Goal: Browse casually: Explore the website without a specific task or goal

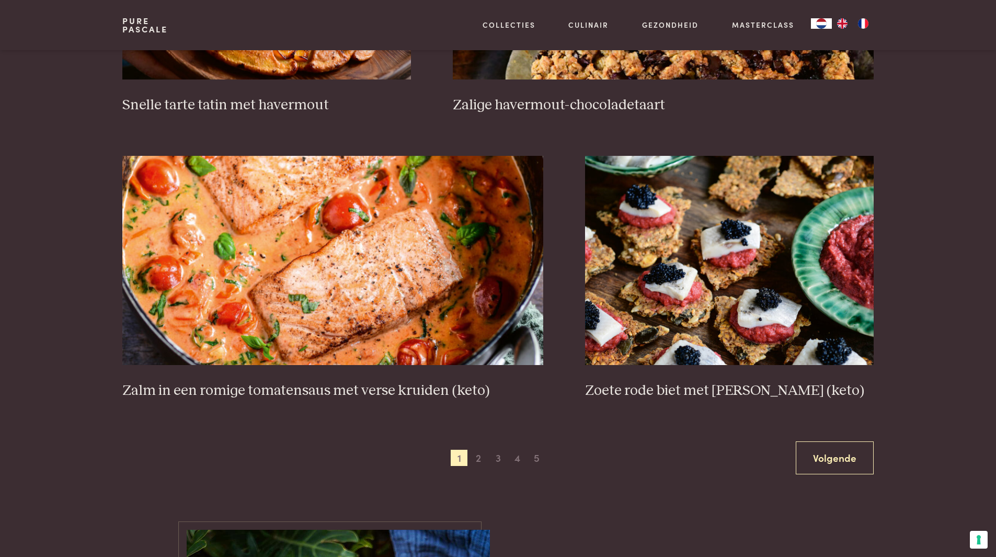
scroll to position [1777, 0]
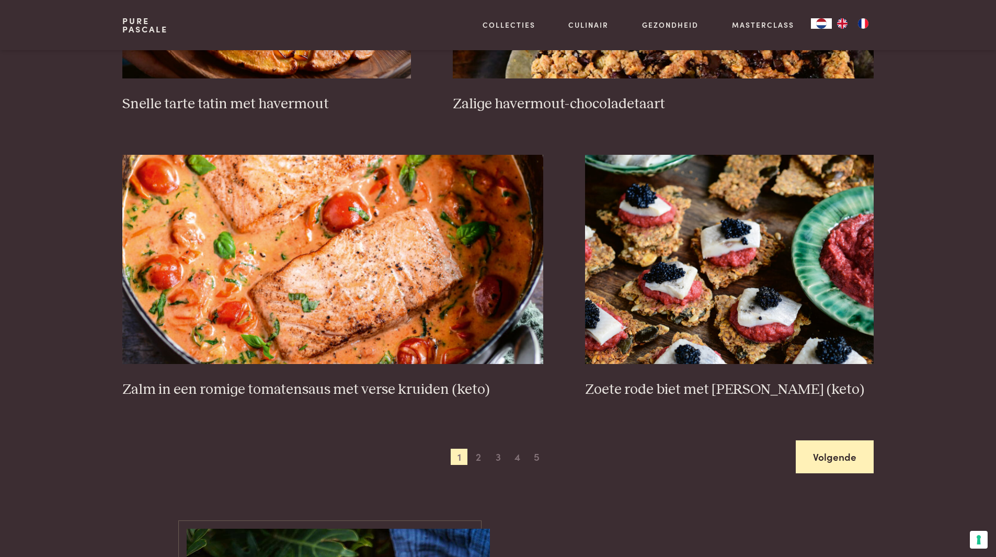
click at [814, 464] on link "Volgende" at bounding box center [835, 456] width 78 height 33
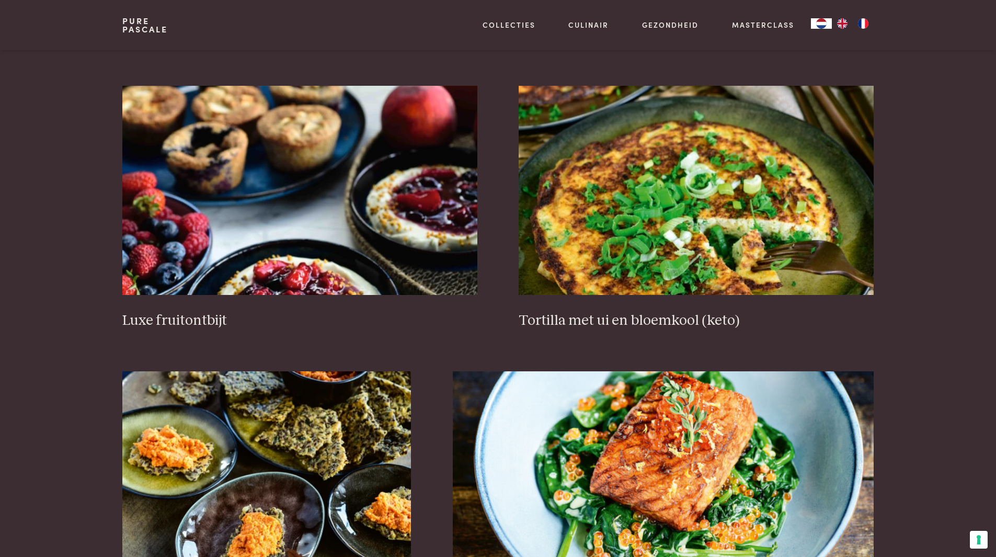
scroll to position [1495, 0]
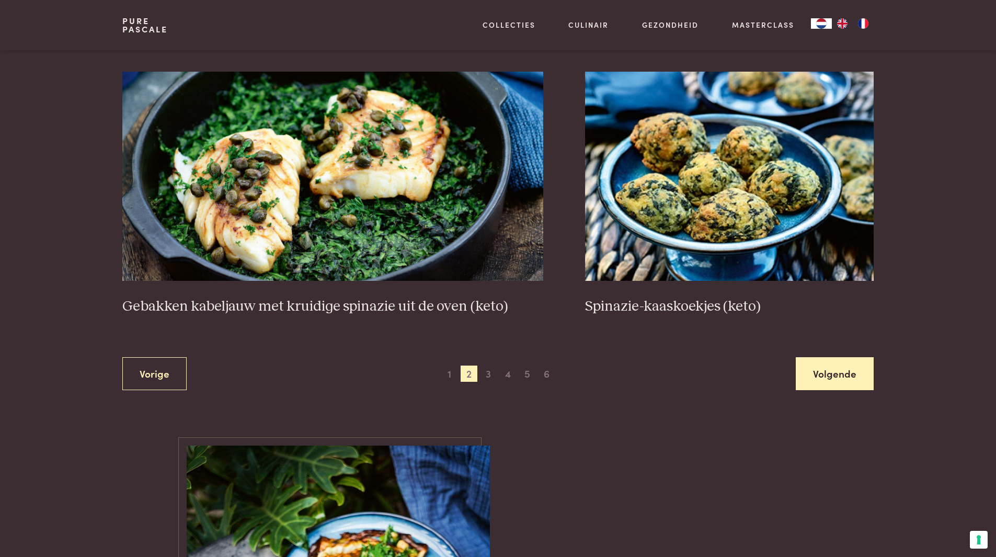
click at [815, 371] on link "Volgende" at bounding box center [835, 373] width 78 height 33
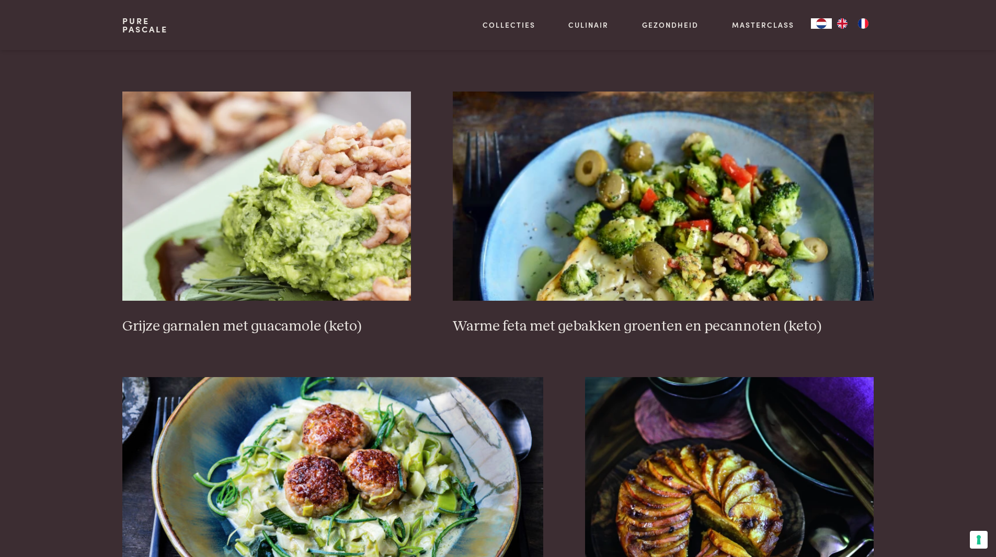
scroll to position [1808, 0]
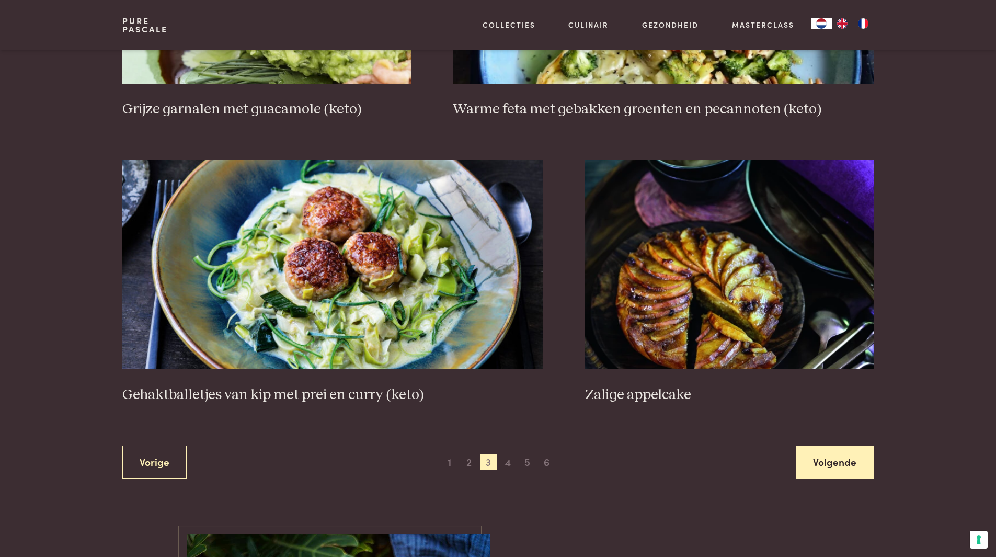
click at [814, 455] on link "Volgende" at bounding box center [835, 461] width 78 height 33
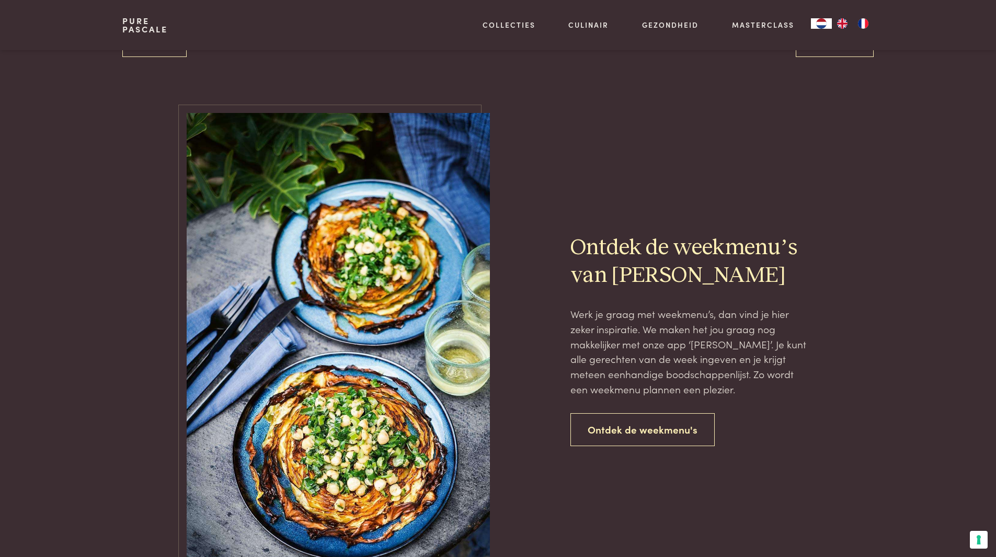
scroll to position [2174, 0]
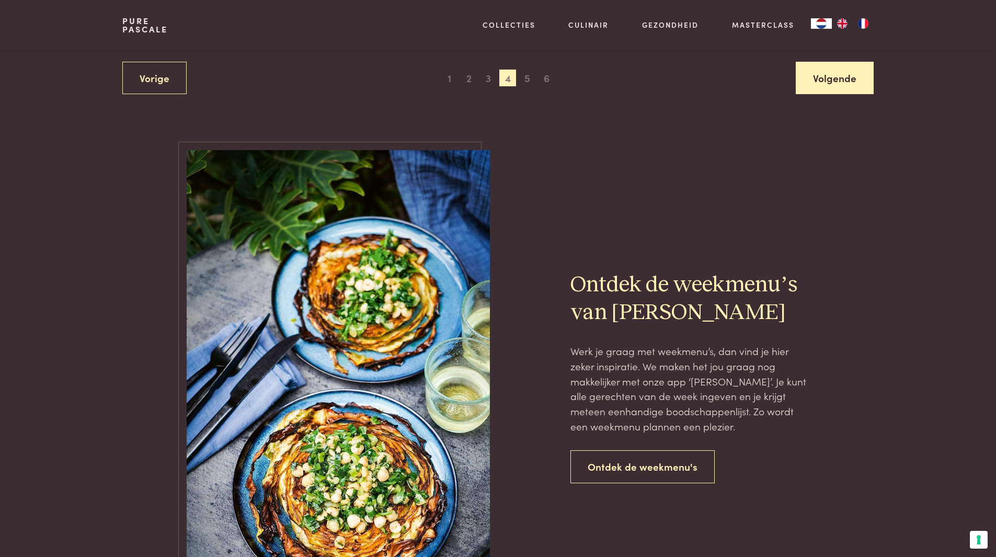
click at [837, 87] on link "Volgende" at bounding box center [835, 78] width 78 height 33
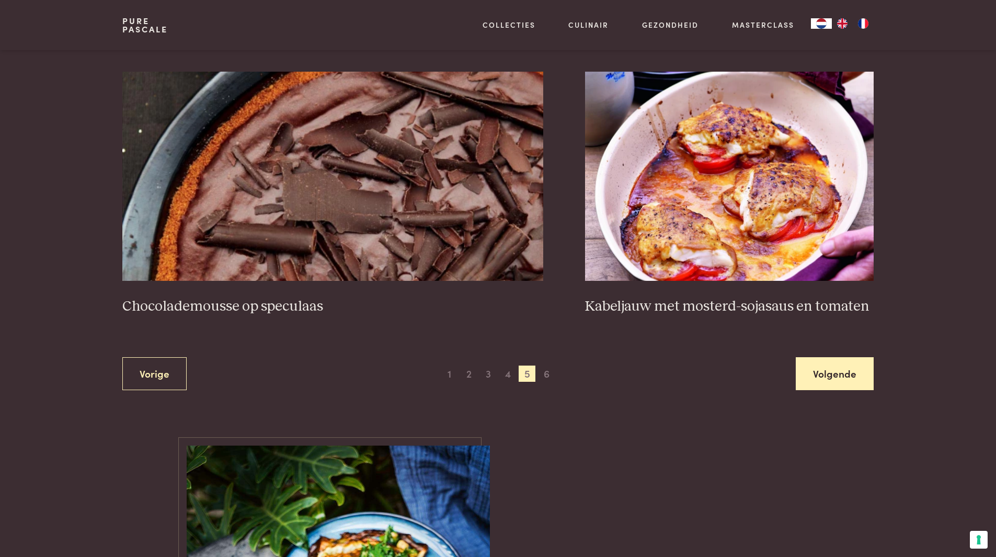
click at [802, 375] on link "Volgende" at bounding box center [835, 373] width 78 height 33
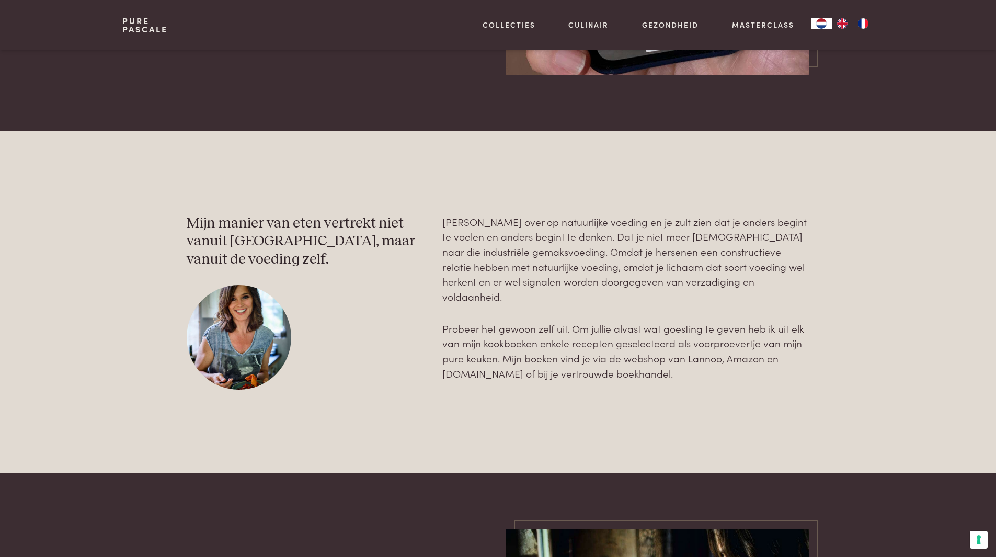
scroll to position [1338, 0]
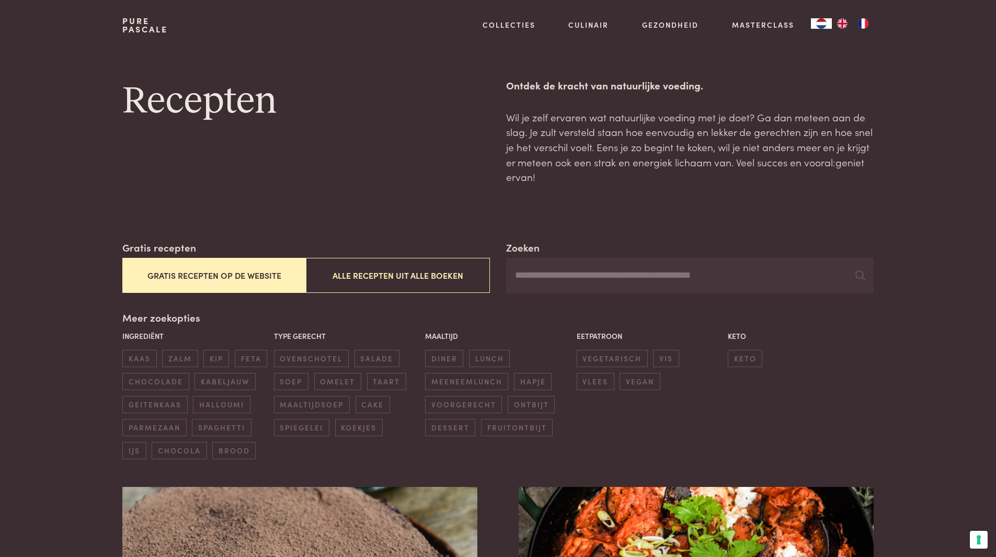
scroll to position [387, 0]
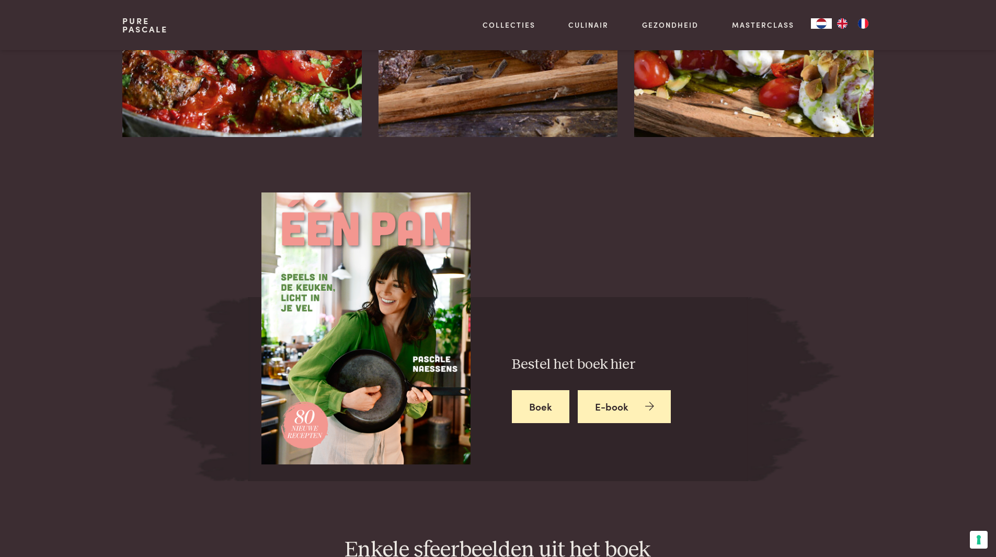
scroll to position [1568, 0]
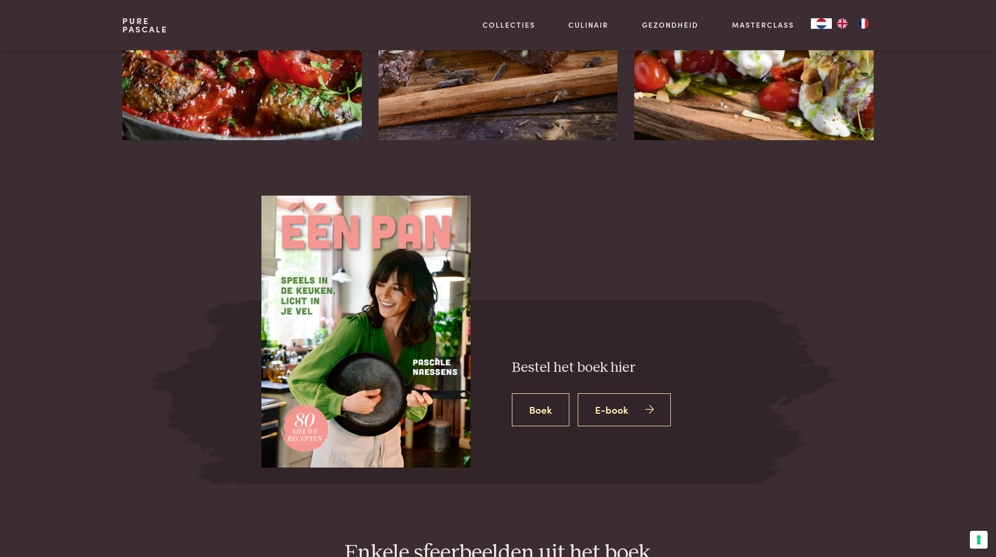
click at [540, 398] on link "Boek" at bounding box center [541, 409] width 58 height 33
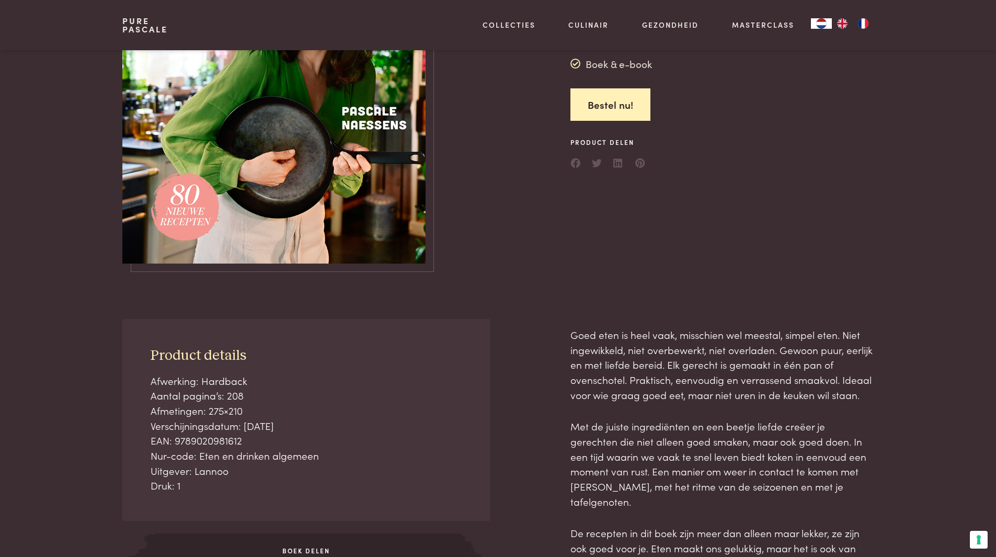
scroll to position [0, 0]
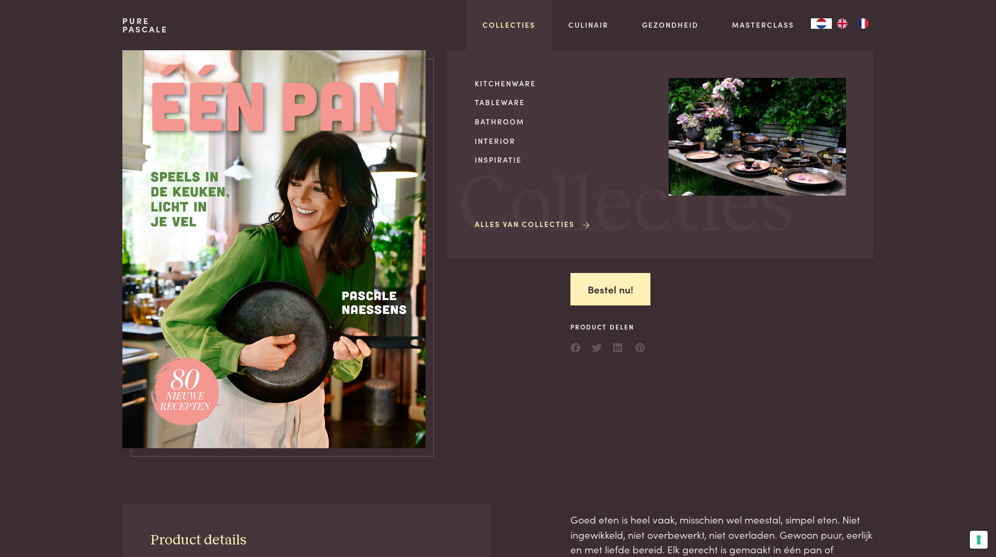
click at [497, 30] on link "Collecties" at bounding box center [508, 24] width 53 height 11
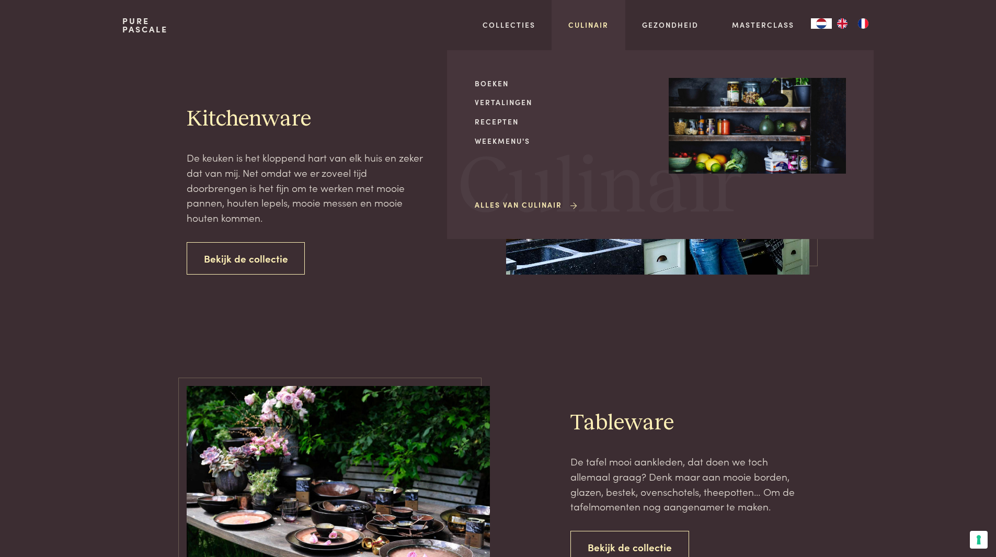
click at [593, 26] on link "Culinair" at bounding box center [588, 24] width 40 height 11
